Goal: Information Seeking & Learning: Learn about a topic

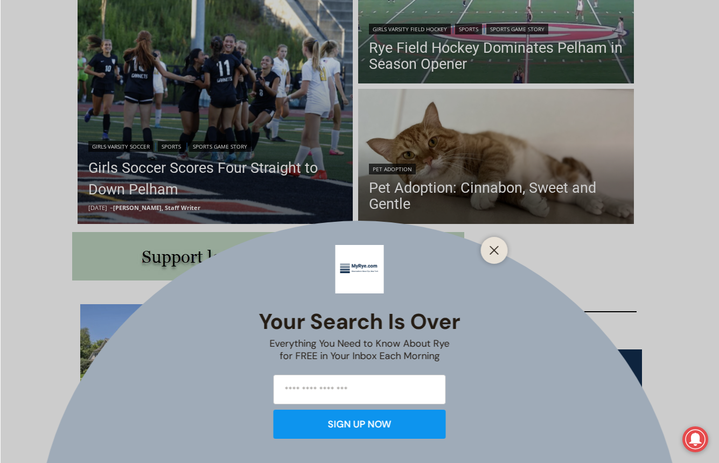
scroll to position [377, 0]
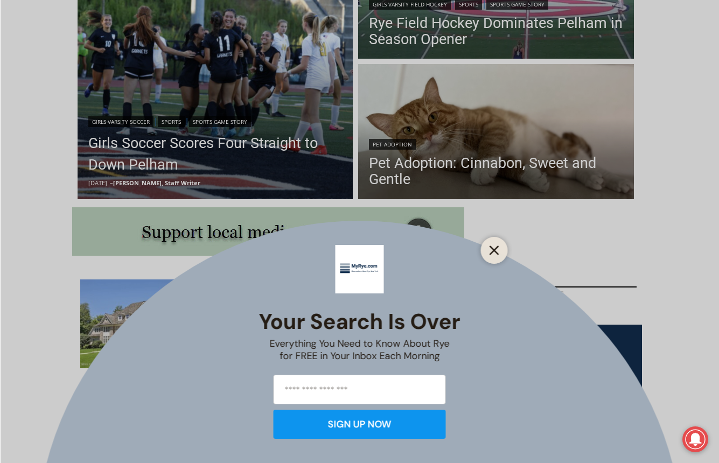
click at [490, 250] on icon "Close" at bounding box center [494, 250] width 10 height 10
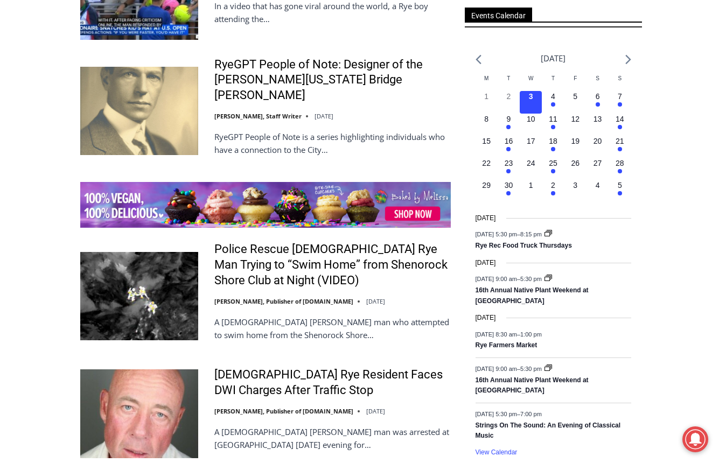
scroll to position [1561, 0]
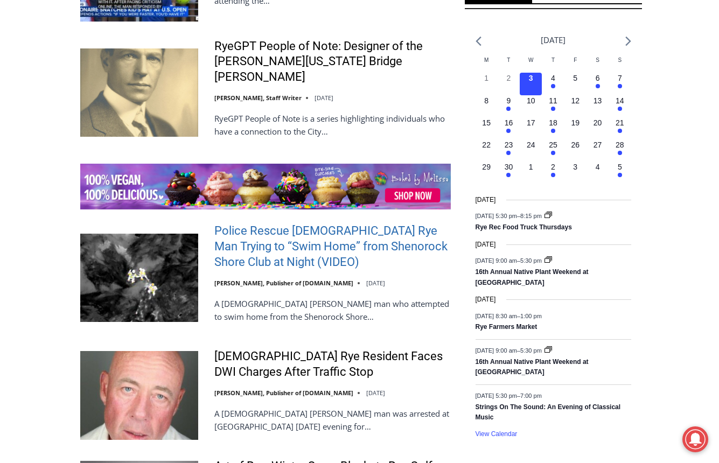
click at [266, 223] on link "Police Rescue [DEMOGRAPHIC_DATA] Rye Man Trying to “Swim Home” from Shenorock S…" at bounding box center [332, 246] width 236 height 46
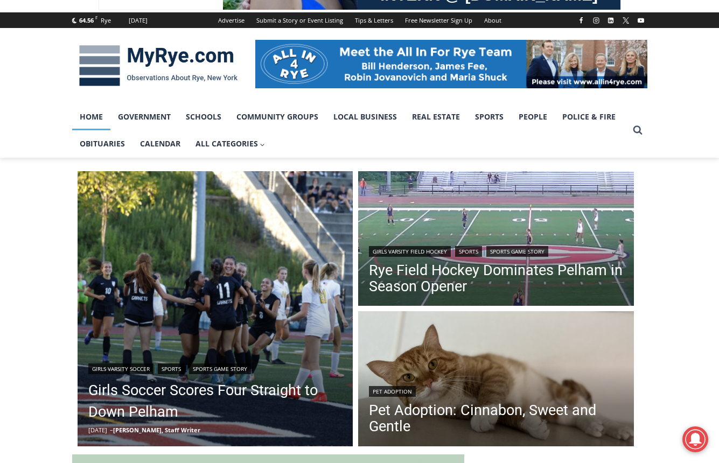
scroll to position [269, 0]
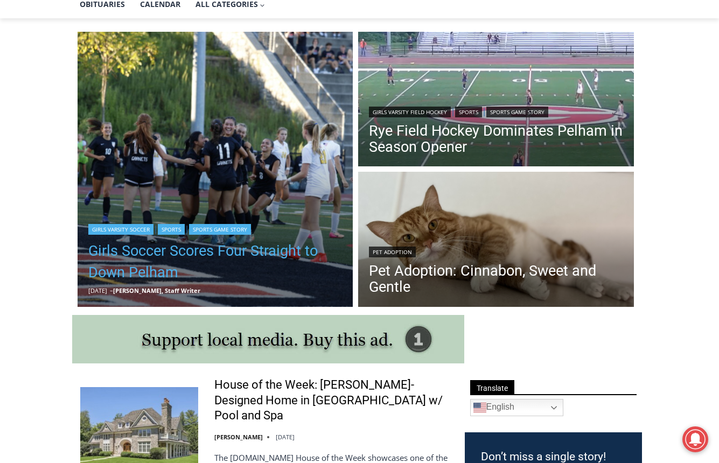
click at [199, 253] on link "Girls Soccer Scores Four Straight to Down Pelham" at bounding box center [215, 261] width 254 height 43
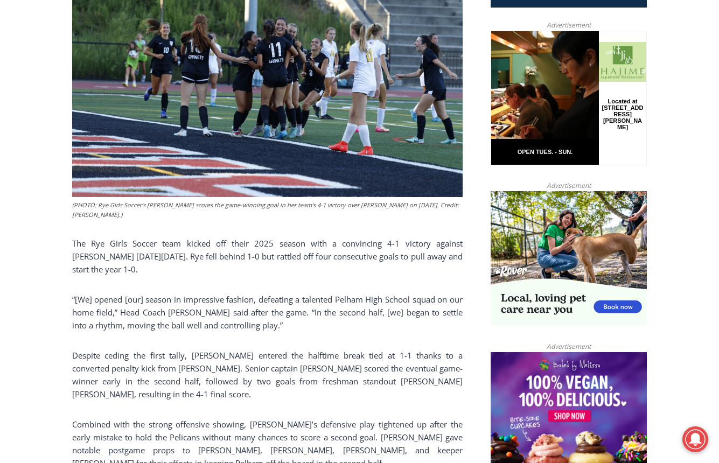
scroll to position [215, 0]
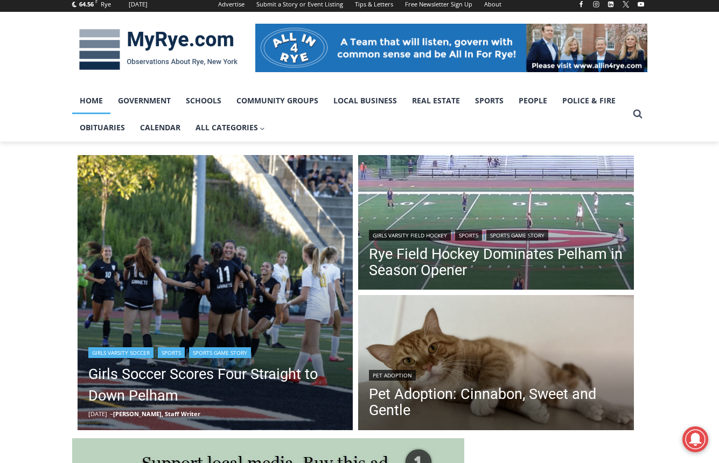
scroll to position [161, 0]
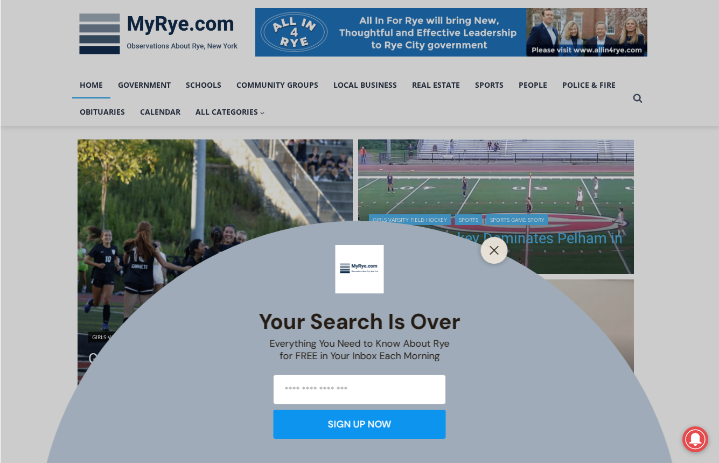
click at [490, 254] on line "Close" at bounding box center [494, 251] width 8 height 8
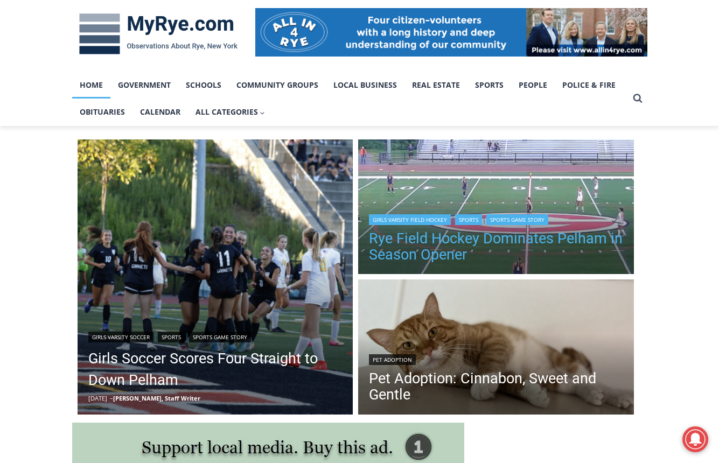
click at [501, 249] on link "Rye Field Hockey Dominates Pelham in Season Opener" at bounding box center [496, 246] width 254 height 32
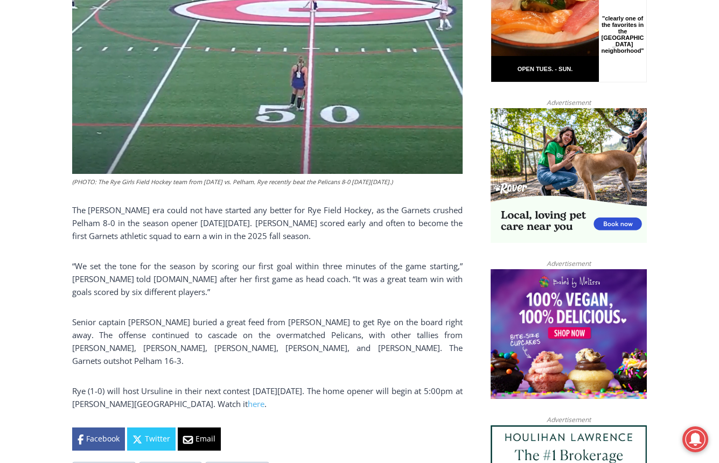
scroll to position [646, 0]
